Goal: Task Accomplishment & Management: Use online tool/utility

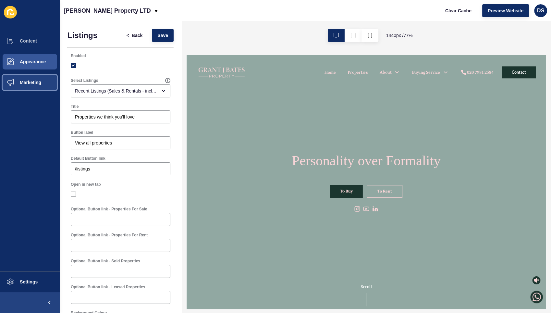
click at [40, 81] on span "Marketing" at bounding box center [20, 82] width 42 height 5
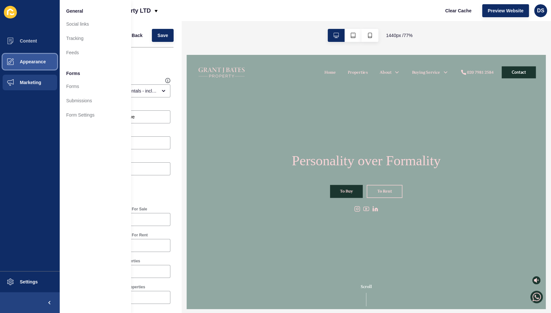
click at [41, 61] on span "Appearance" at bounding box center [22, 61] width 47 height 5
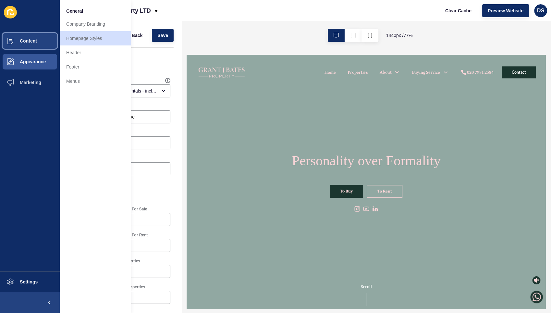
click at [37, 37] on button "Content" at bounding box center [30, 41] width 60 height 21
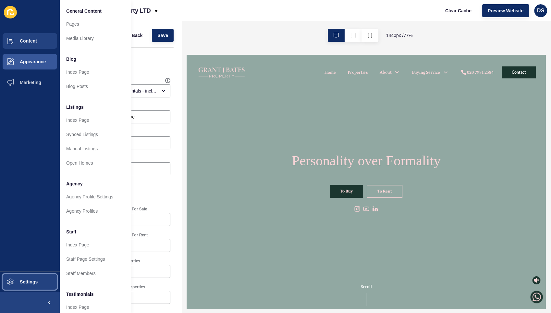
click at [32, 278] on button "Settings" at bounding box center [30, 281] width 60 height 21
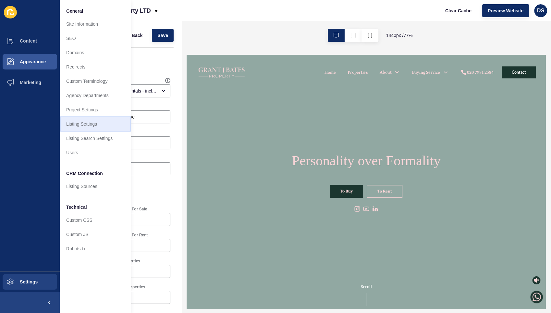
click at [102, 122] on link "Listing Settings" at bounding box center [95, 124] width 71 height 14
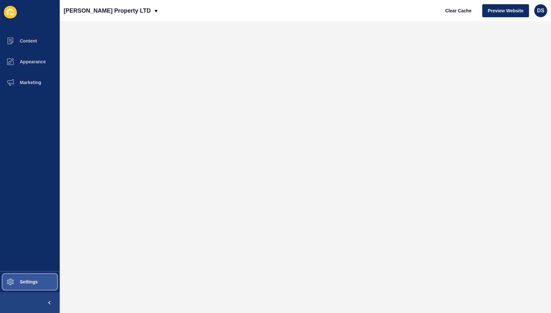
click at [31, 280] on span "Settings" at bounding box center [18, 281] width 39 height 5
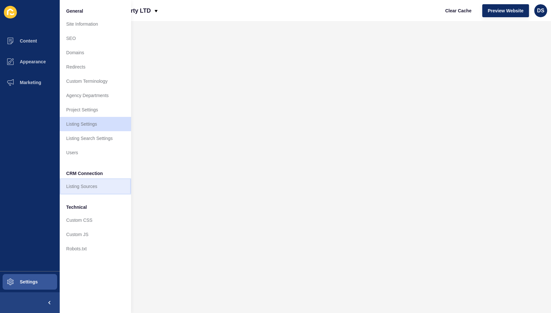
click at [100, 187] on link "Listing Sources" at bounding box center [95, 186] width 71 height 14
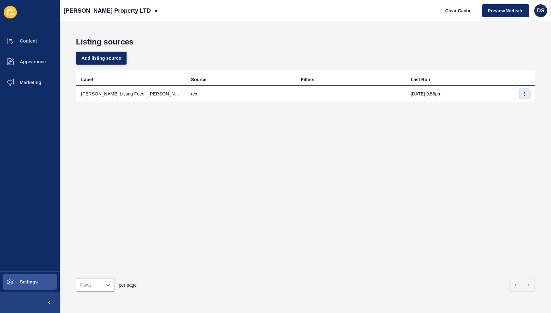
click at [523, 92] on icon "button" at bounding box center [525, 94] width 4 height 4
click at [509, 105] on link "Sync now" at bounding box center [501, 107] width 45 height 14
click at [8, 12] on icon at bounding box center [10, 12] width 13 height 13
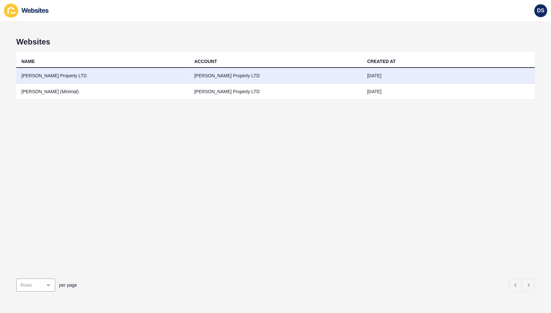
click at [83, 74] on td "[PERSON_NAME] Property LTD" at bounding box center [102, 76] width 173 height 16
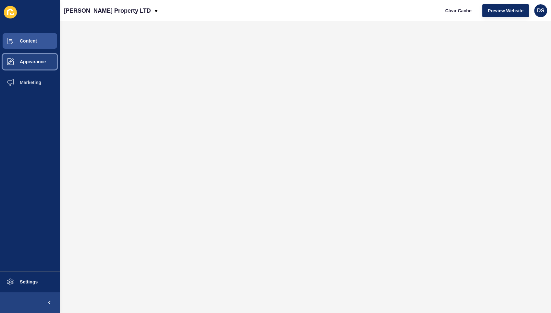
click at [34, 62] on span "Appearance" at bounding box center [22, 61] width 47 height 5
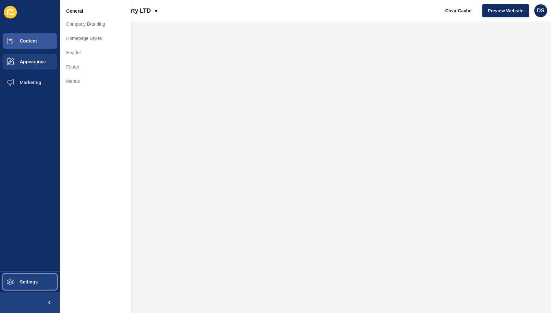
click at [23, 274] on button "Settings" at bounding box center [30, 281] width 60 height 21
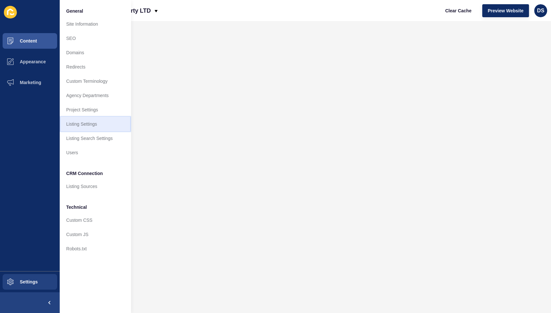
click at [103, 126] on link "Listing Settings" at bounding box center [95, 124] width 71 height 14
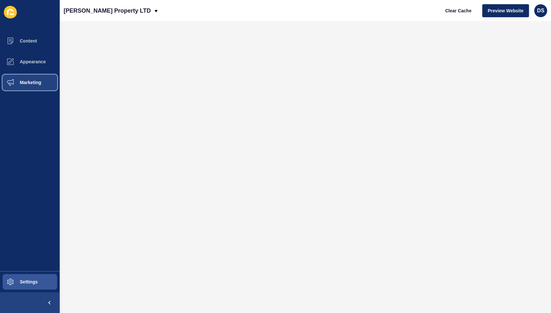
click at [59, 80] on button "Marketing" at bounding box center [30, 82] width 60 height 21
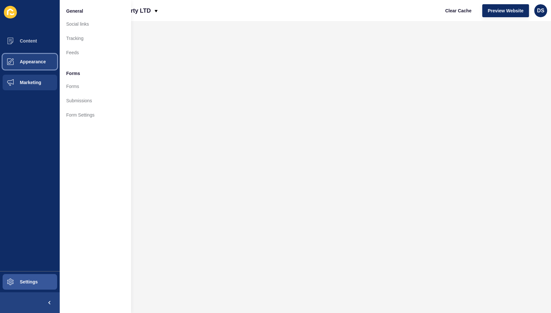
click at [41, 61] on span "Appearance" at bounding box center [22, 61] width 47 height 5
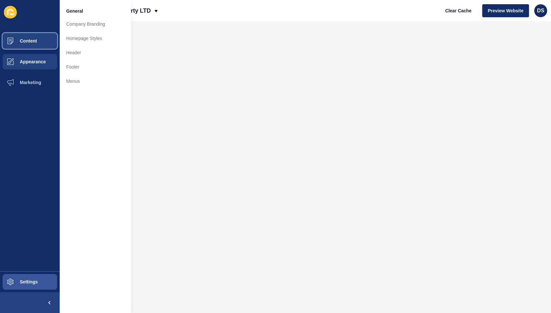
click at [38, 39] on button "Content" at bounding box center [30, 41] width 60 height 21
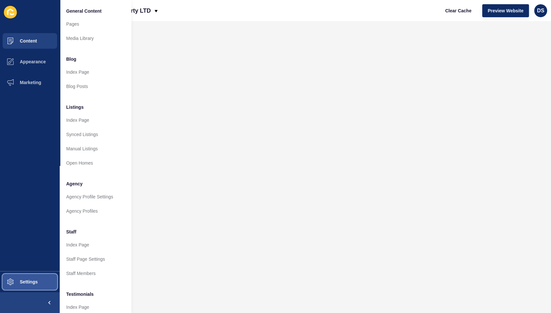
click at [22, 276] on button "Settings" at bounding box center [30, 281] width 60 height 21
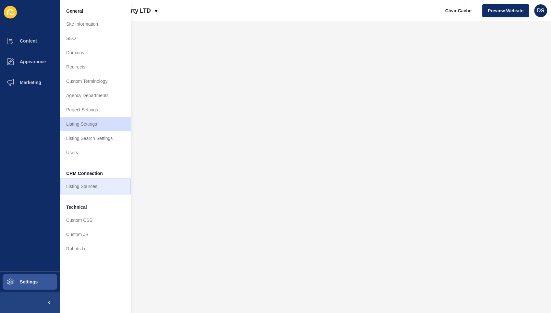
click at [98, 185] on link "Listing Sources" at bounding box center [95, 186] width 71 height 14
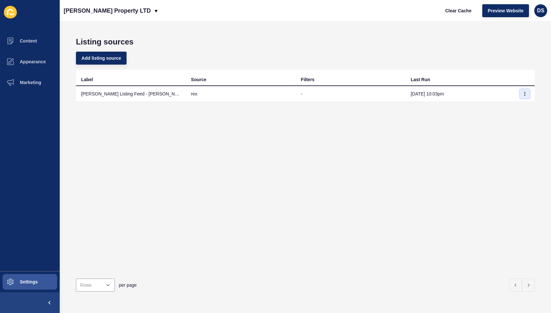
click at [520, 97] on button "button" at bounding box center [525, 93] width 10 height 9
click at [501, 106] on link "Sync now" at bounding box center [501, 107] width 45 height 14
